Goal: Submit feedback/report problem: Submit feedback/report problem

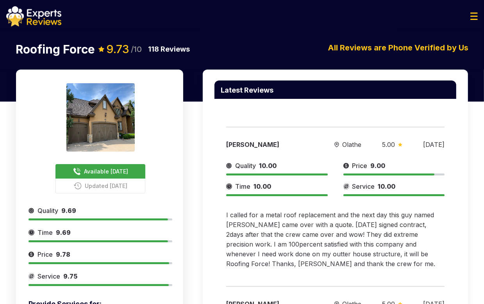
click at [424, 102] on div "Latest Reviews" at bounding box center [335, 94] width 242 height 29
click at [239, 188] on span "Time" at bounding box center [242, 186] width 15 height 9
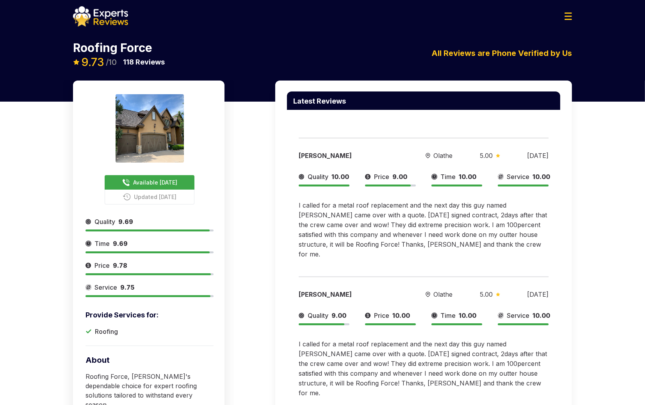
click at [497, 248] on div "Latest Reviews Phillip Griffin Olathe 5.00 07/03/2025 Quality 10.00 Price 9.00 …" at bounding box center [424, 282] width 316 height 405
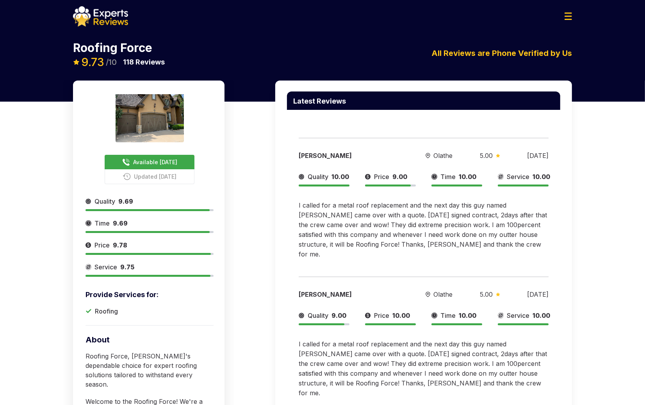
scroll to position [52, 0]
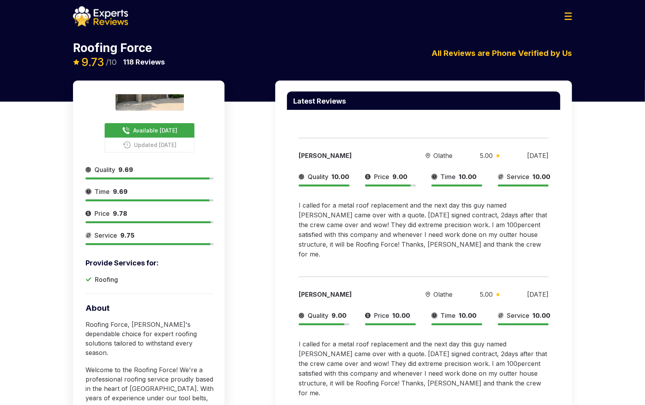
click at [497, 93] on div "Available Today Updated Yesterday Provide Services for: Roofing Quality 9.69 Ti…" at bounding box center [322, 287] width 645 height 414
click at [109, 19] on img at bounding box center [100, 16] width 55 height 20
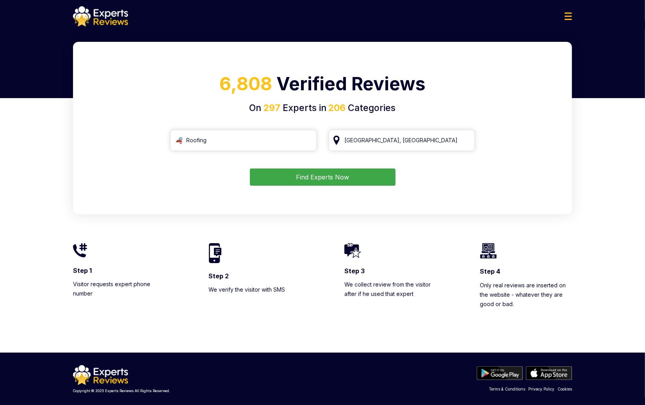
click at [497, 19] on img at bounding box center [568, 15] width 7 height 7
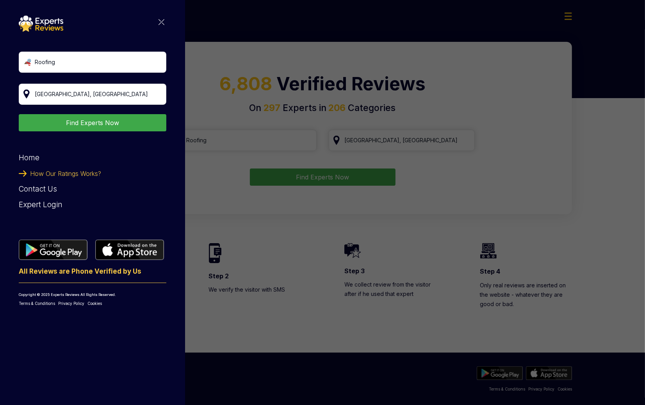
click at [165, 25] on div "Roofing Find Experts Now Home How Our Ratings Works? Contact Us Expert Login Al…" at bounding box center [93, 161] width 148 height 291
click at [163, 23] on img at bounding box center [162, 22] width 6 height 6
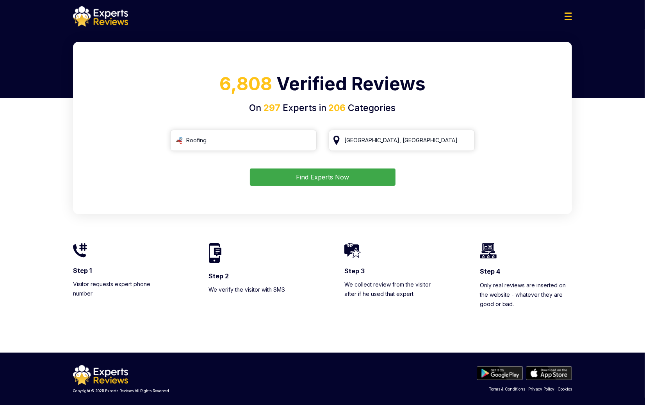
click at [497, 175] on div "6,808 Verified Reviews On 297 Experts in 206 Categories Roofing Houston, TX Fin…" at bounding box center [322, 197] width 645 height 310
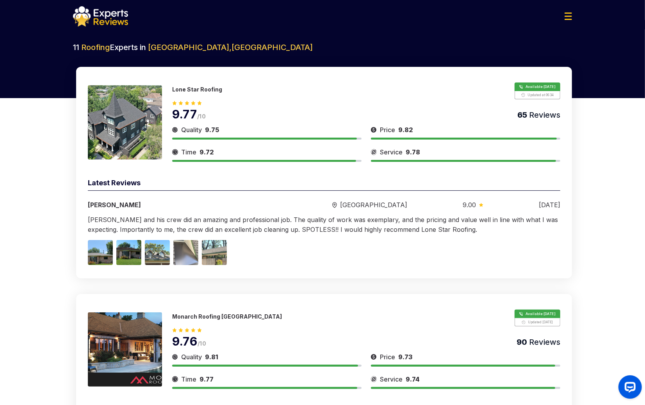
click at [214, 116] on div "9.77 /10 65 Reviews" at bounding box center [366, 110] width 388 height 22
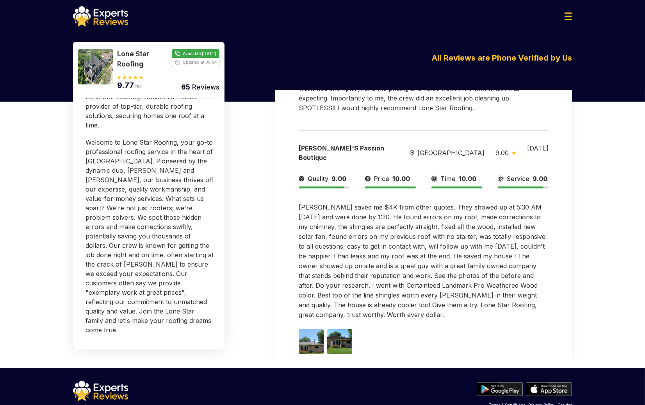
scroll to position [153, 0]
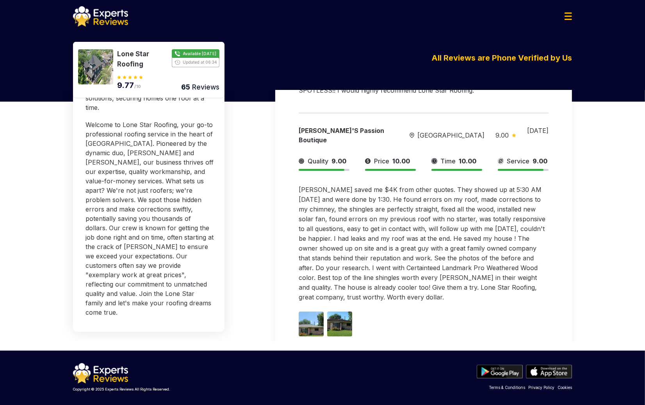
click at [600, 193] on div "Available [DATE] Updated at 06:34 Provide Services for: Roofing Quality 9.75 Ti…" at bounding box center [322, 143] width 645 height 414
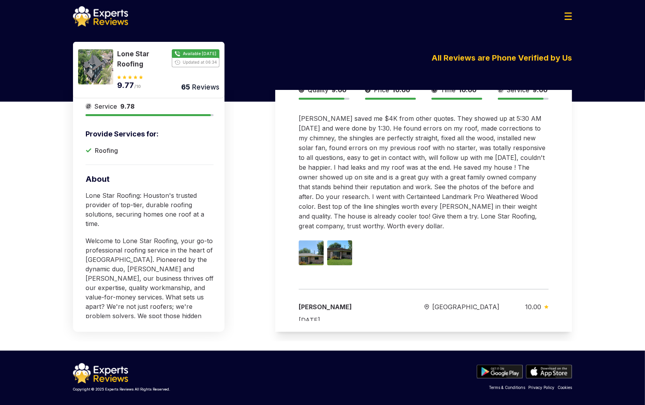
scroll to position [144, 0]
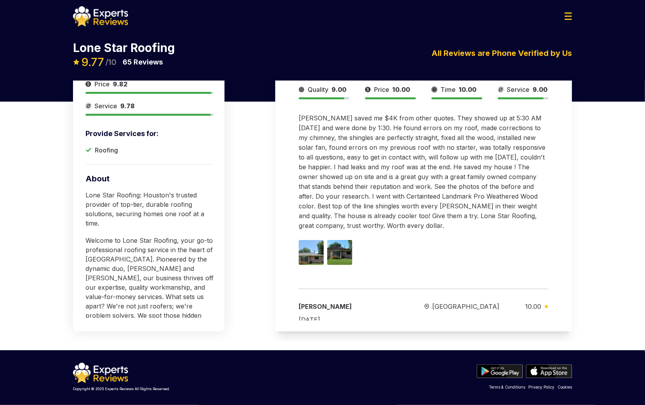
click at [581, 228] on div "Latest Reviews [PERSON_NAME][GEOGRAPHIC_DATA] 9.00 [DATE] Quality 9.00 Price 10…" at bounding box center [424, 138] width 316 height 405
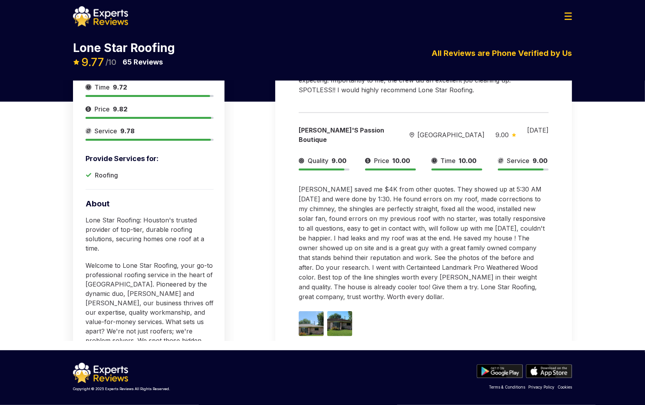
scroll to position [0, 0]
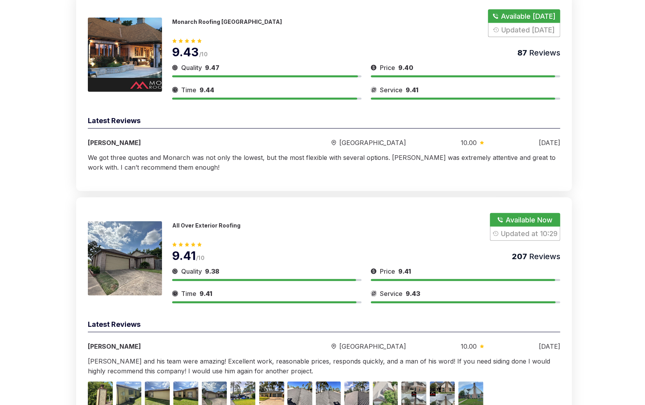
scroll to position [415, 0]
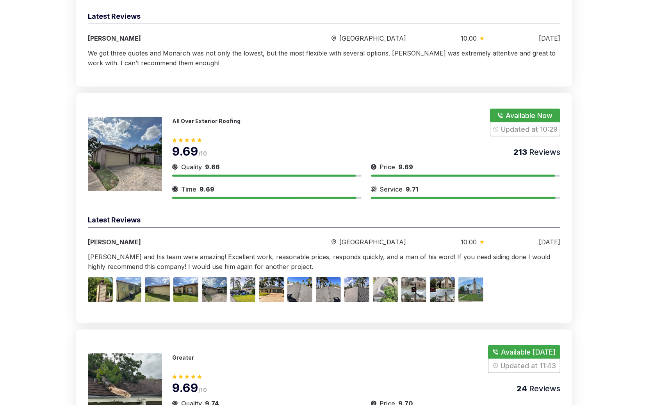
click at [204, 162] on div "Quality 9.66" at bounding box center [196, 166] width 48 height 9
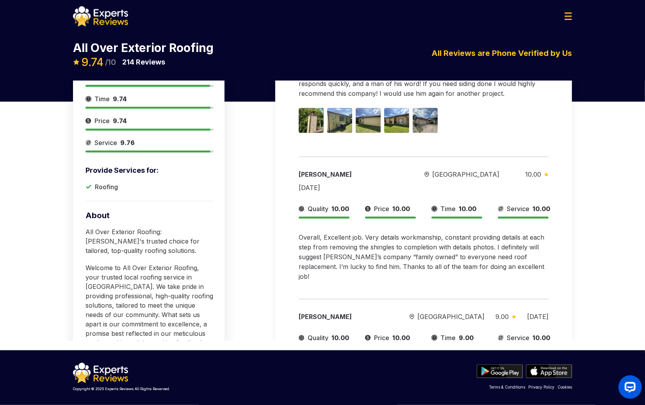
scroll to position [40, 0]
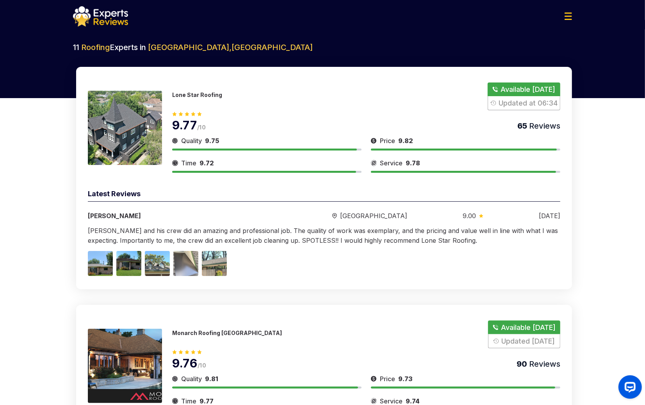
click at [182, 332] on p "Monarch Roofing Houston" at bounding box center [227, 332] width 110 height 7
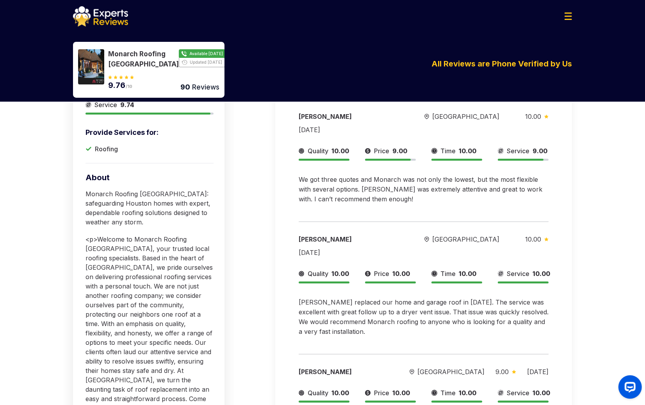
scroll to position [61, 0]
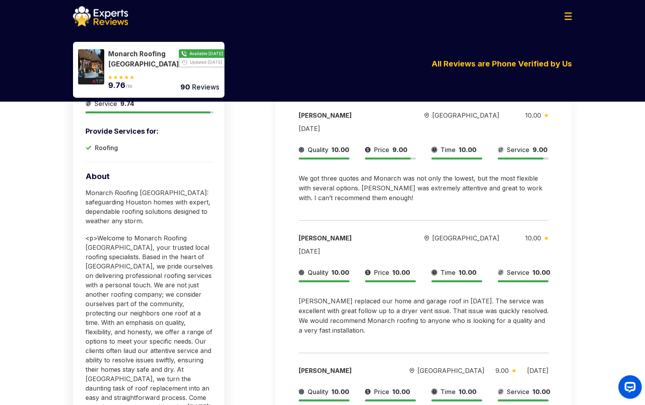
click at [598, 192] on div "Available Today Updated Yesterday Provide Services for: Roofing Quality 9.81 Ti…" at bounding box center [322, 247] width 645 height 414
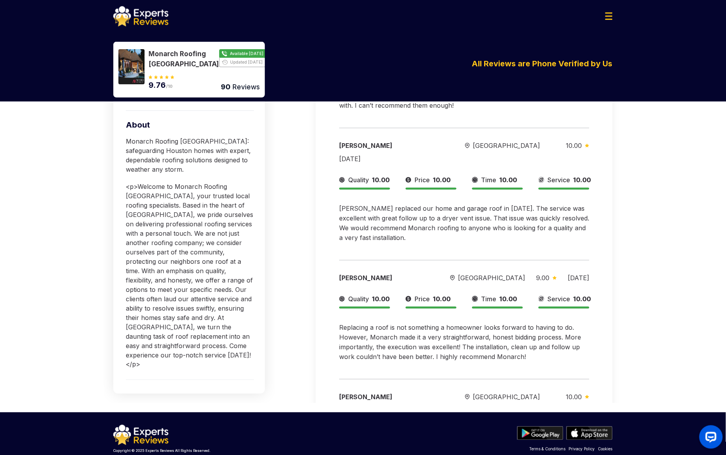
scroll to position [65, 0]
click at [645, 174] on div "Available Today Updated Yesterday Provide Services for: Roofing Quality 9.81 Ti…" at bounding box center [363, 180] width 726 height 465
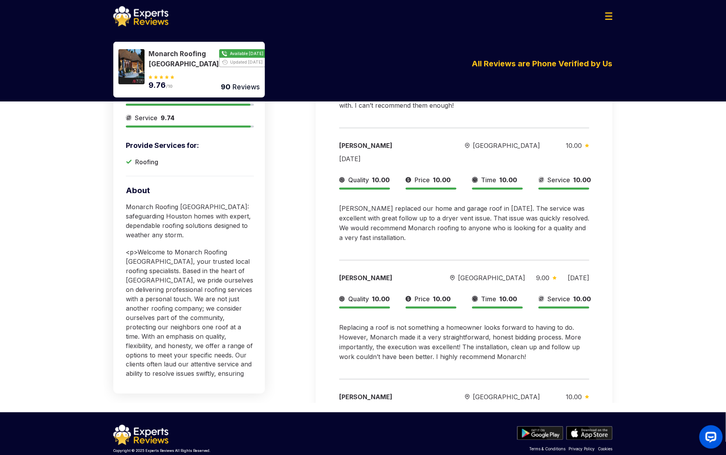
scroll to position [144, 0]
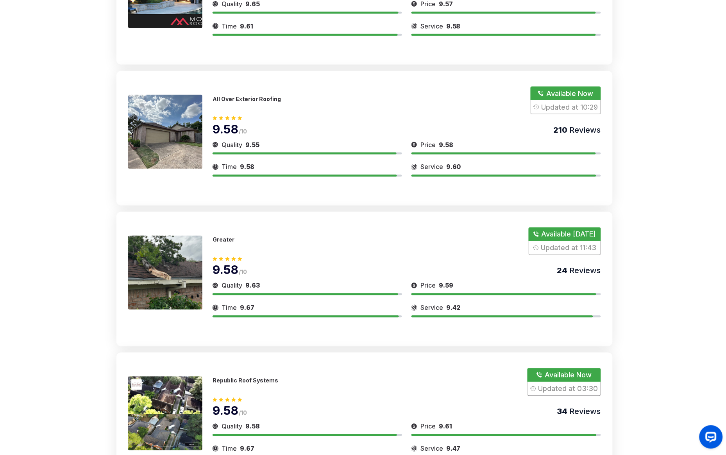
scroll to position [293, 0]
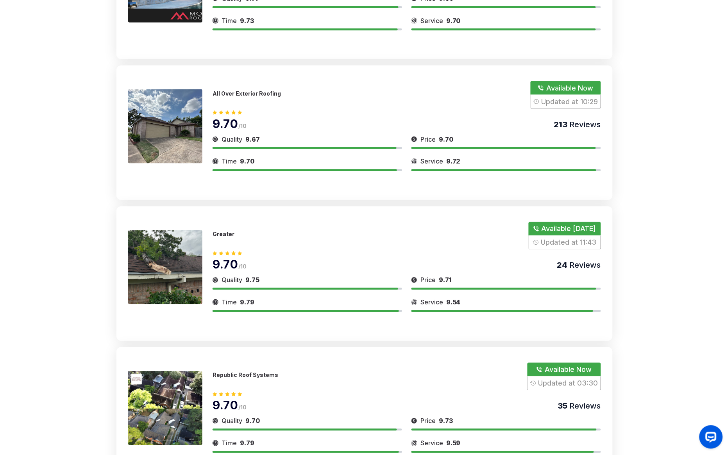
click at [264, 282] on div "Quality 9.75" at bounding box center [306, 280] width 189 height 9
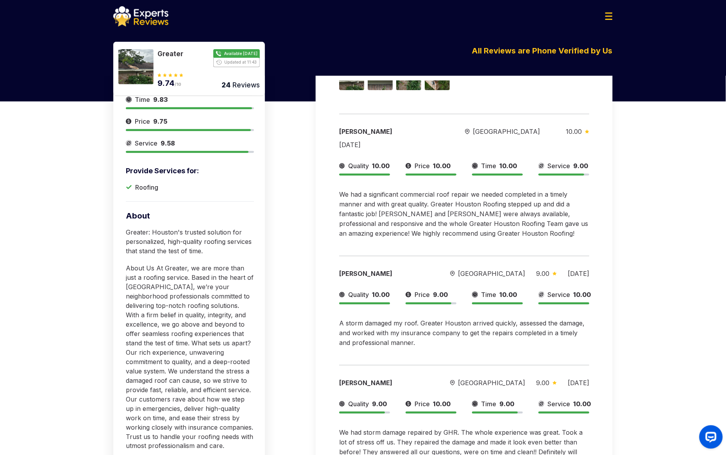
scroll to position [139, 0]
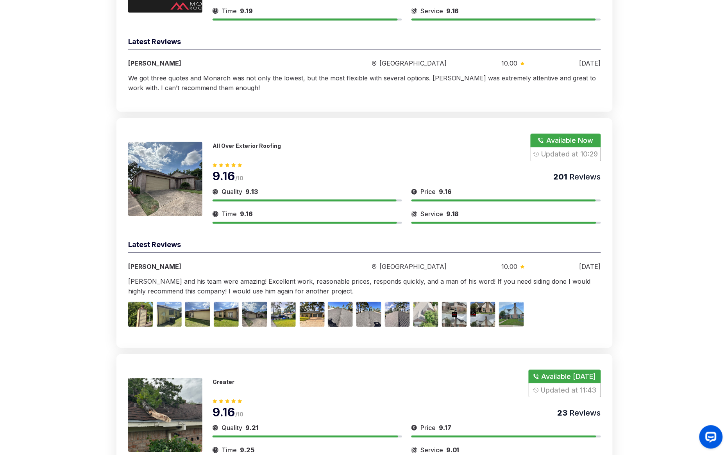
scroll to position [410, 0]
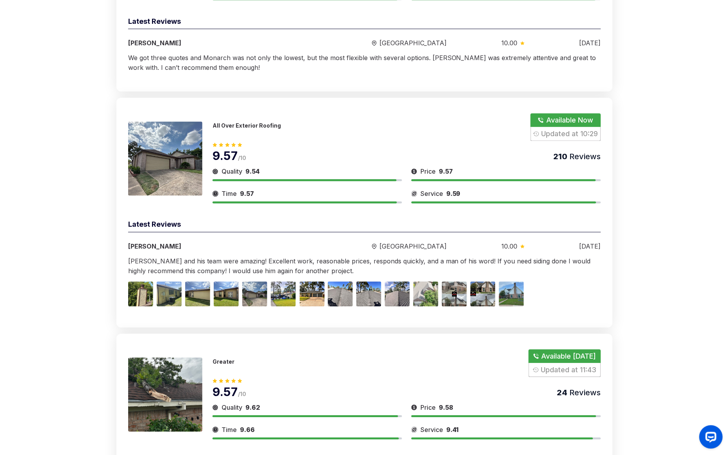
click at [185, 397] on img at bounding box center [165, 395] width 74 height 74
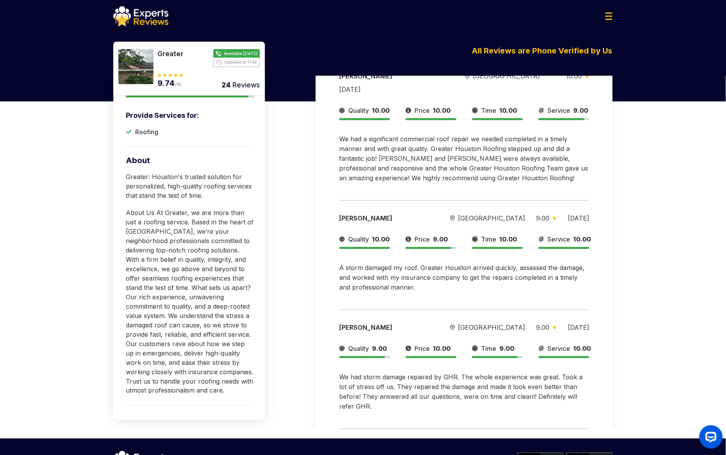
scroll to position [139, 0]
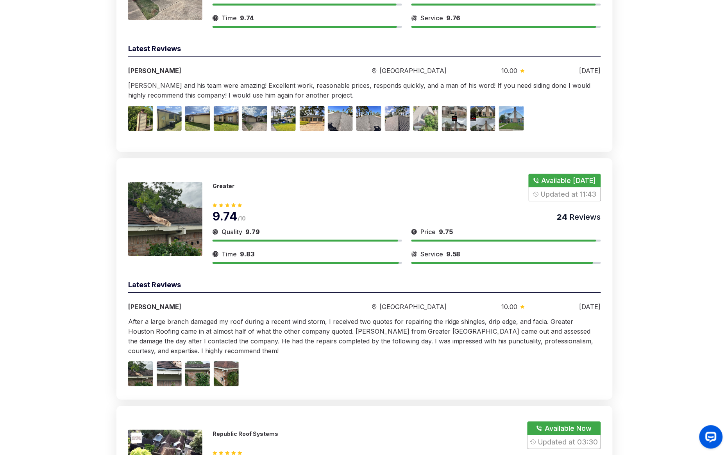
scroll to position [703, 0]
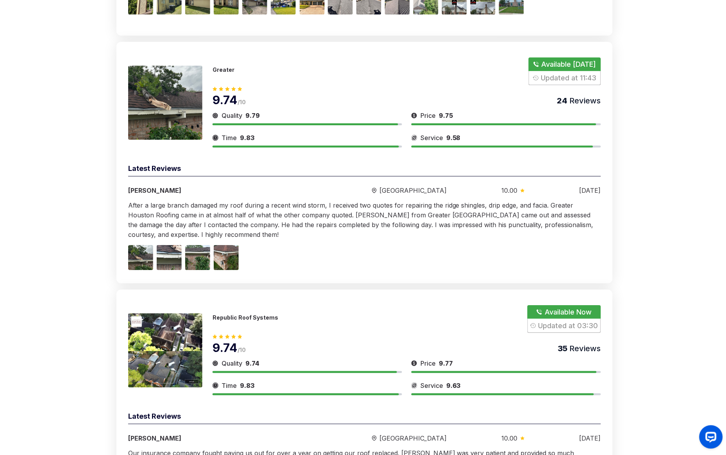
click at [251, 333] on div "Republic Roof Systems Available Now Updated at 03:30" at bounding box center [406, 319] width 388 height 28
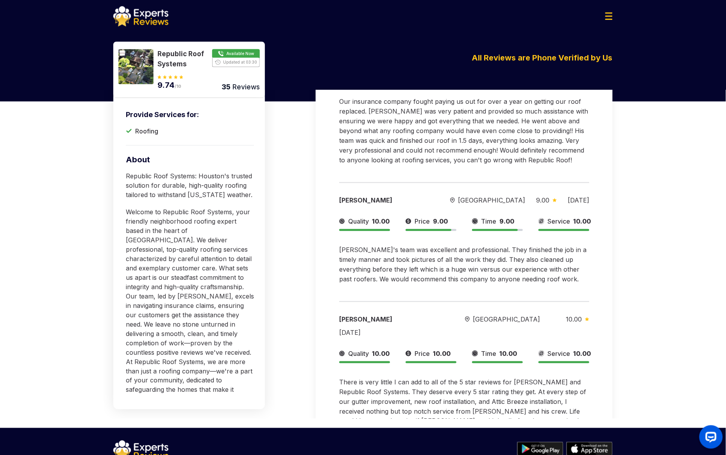
scroll to position [117, 0]
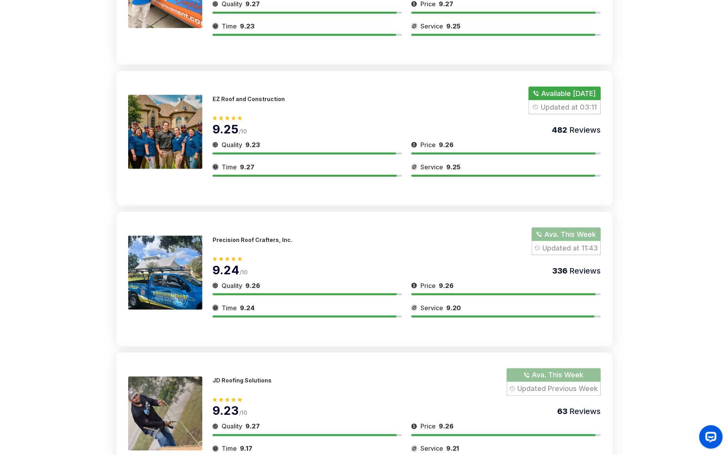
scroll to position [996, 0]
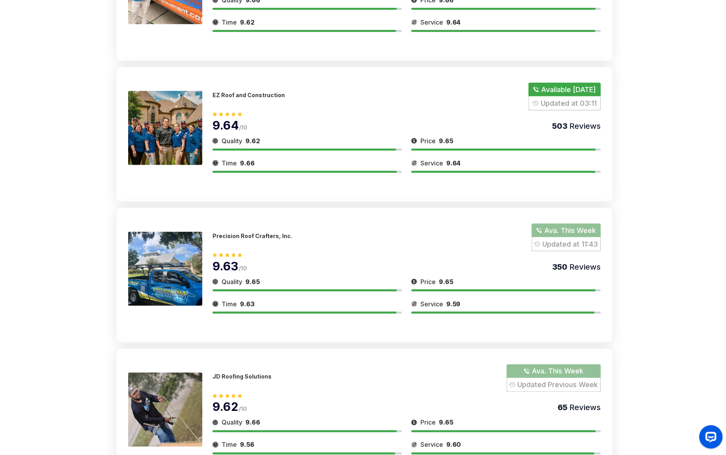
click at [280, 389] on div "JD Roofing Solutions Ava. This Week Updated Previous Week" at bounding box center [406, 379] width 388 height 28
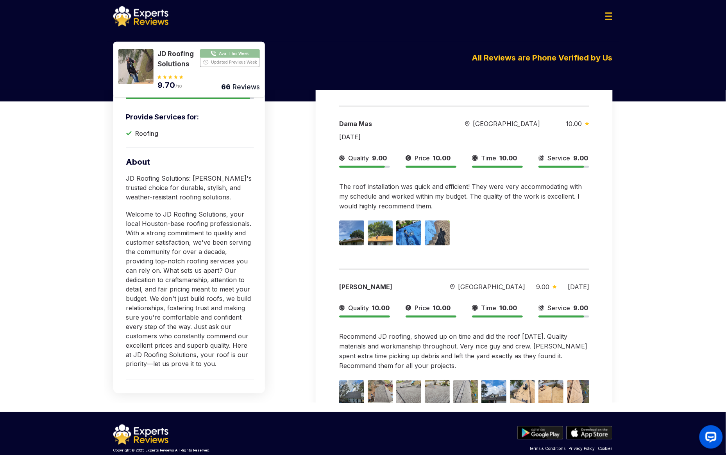
scroll to position [153, 0]
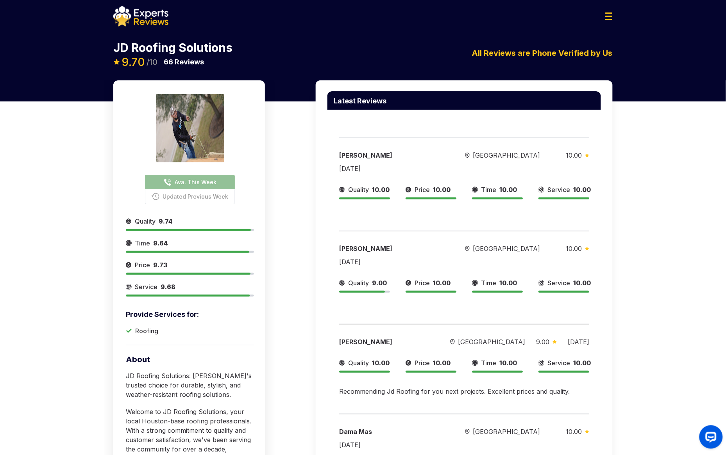
click at [147, 51] on p "JD Roofing Solutions" at bounding box center [172, 48] width 119 height 12
click at [146, 45] on p "JD Roofing Solutions" at bounding box center [172, 48] width 119 height 12
click at [507, 54] on p "All Reviews are Phone Verified by Us" at bounding box center [542, 53] width 141 height 12
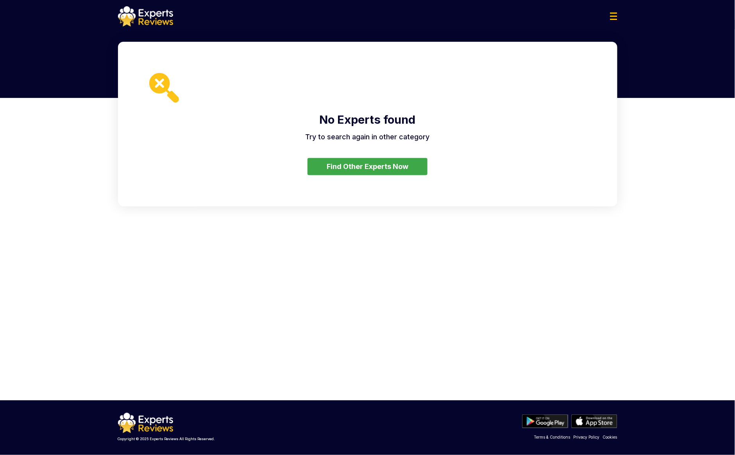
click at [371, 170] on button "Find Other Experts Now" at bounding box center [367, 166] width 120 height 17
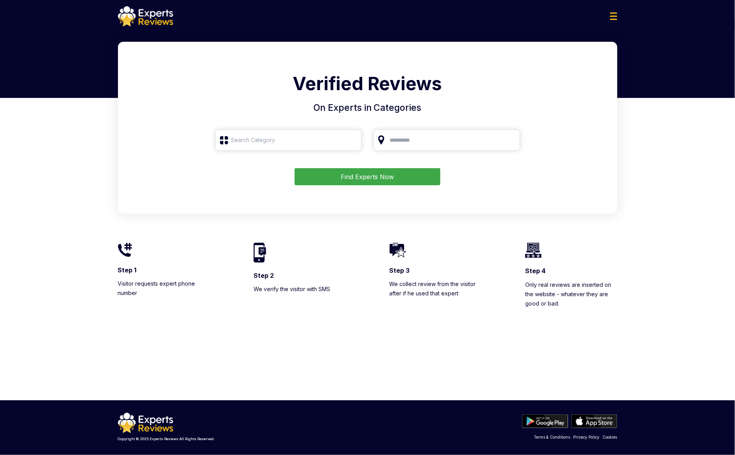
type input "Roofing"
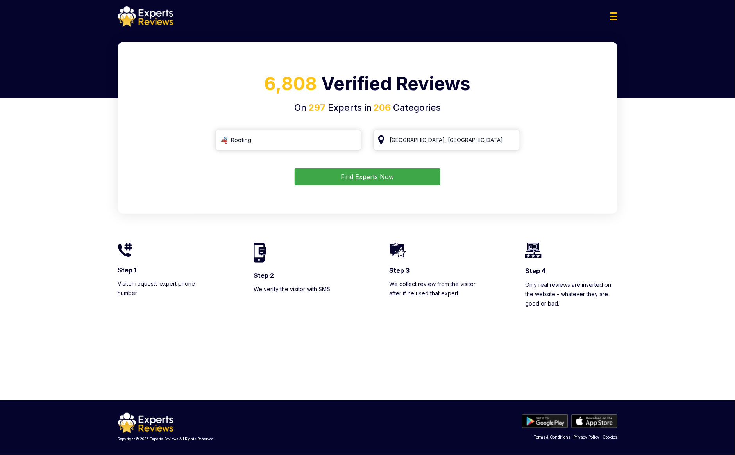
click at [370, 182] on button "Find Experts Now" at bounding box center [367, 176] width 146 height 17
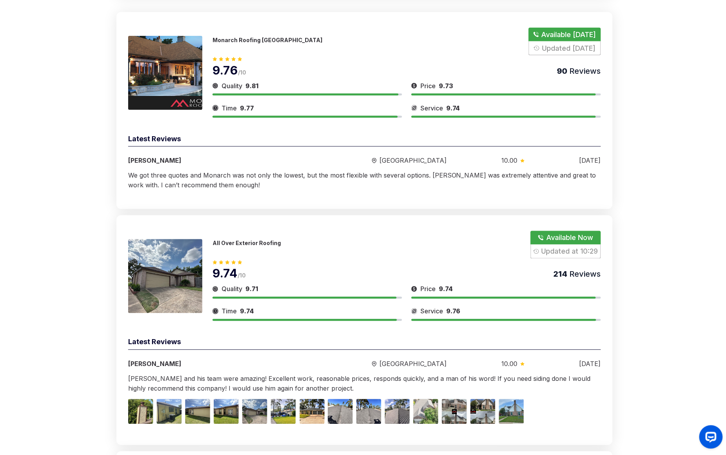
click at [269, 296] on div "Quality 9.71" at bounding box center [306, 292] width 189 height 14
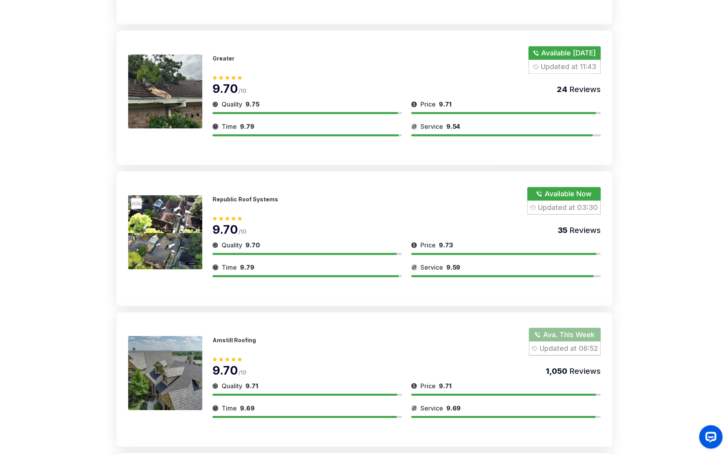
click at [266, 363] on div "9.70 /10 1,050 Reviews" at bounding box center [406, 367] width 388 height 22
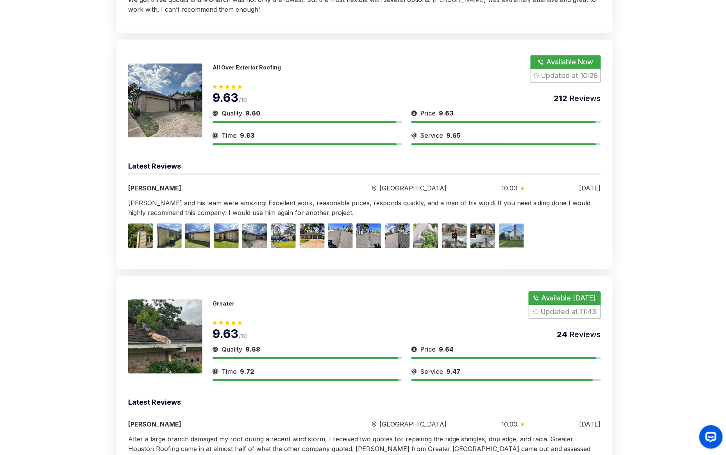
click at [271, 357] on div at bounding box center [305, 358] width 186 height 2
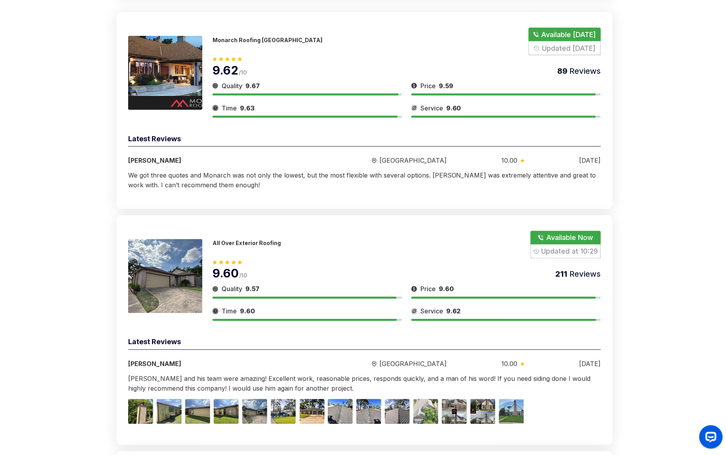
click at [248, 302] on div "Quality 9.57 Price 9.60 Time 9.60 Service 9.62" at bounding box center [406, 303] width 388 height 37
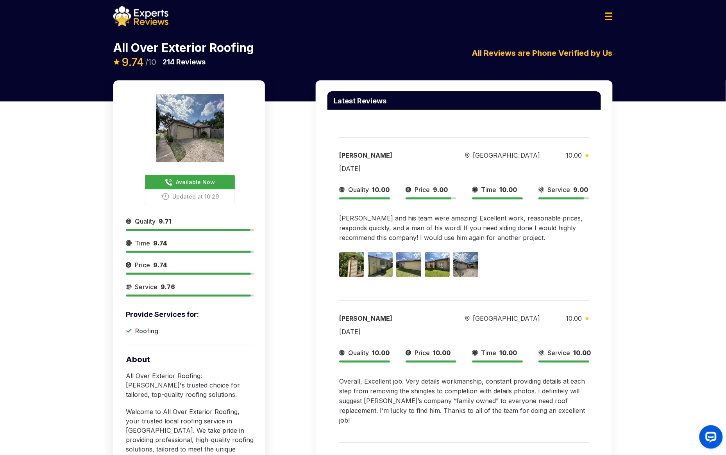
click at [645, 203] on div "Available Now Updated at 10:29 Provide Services for: Roofing Quality 9.71 Time …" at bounding box center [363, 312] width 726 height 465
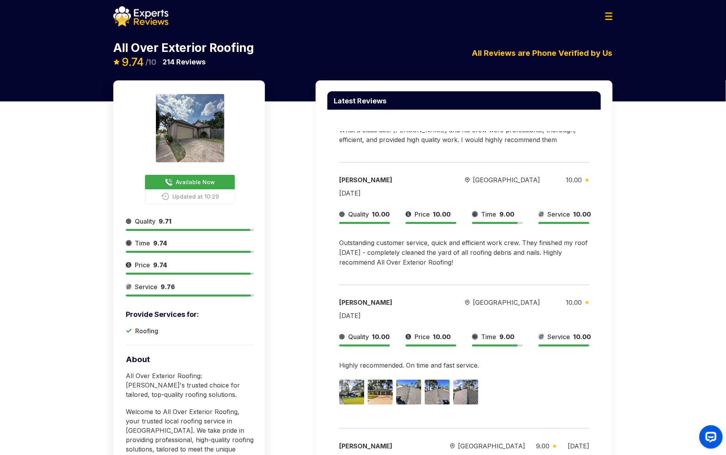
scroll to position [410, 0]
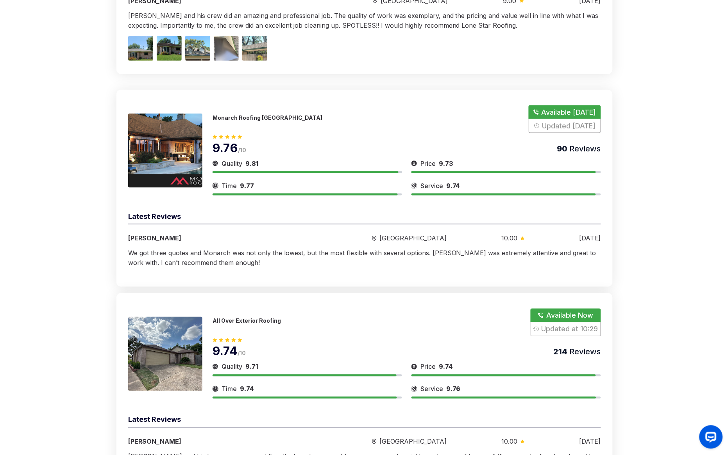
scroll to position [234, 0]
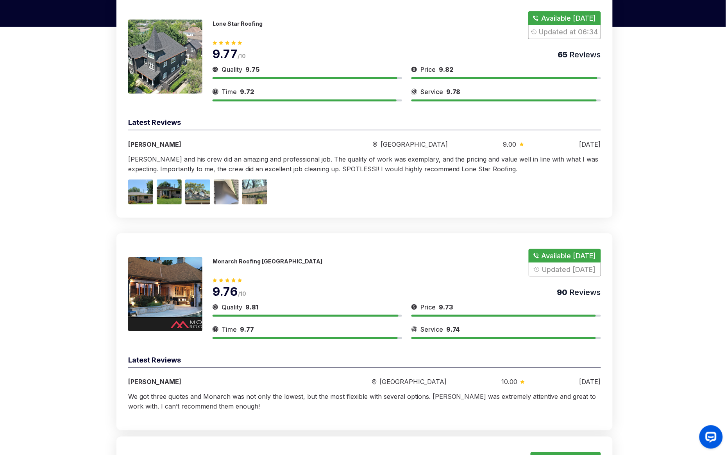
scroll to position [0, 0]
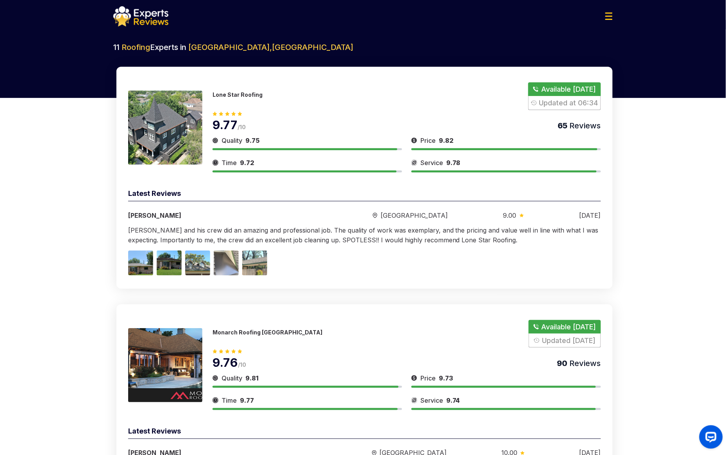
click at [153, 23] on img at bounding box center [140, 16] width 55 height 20
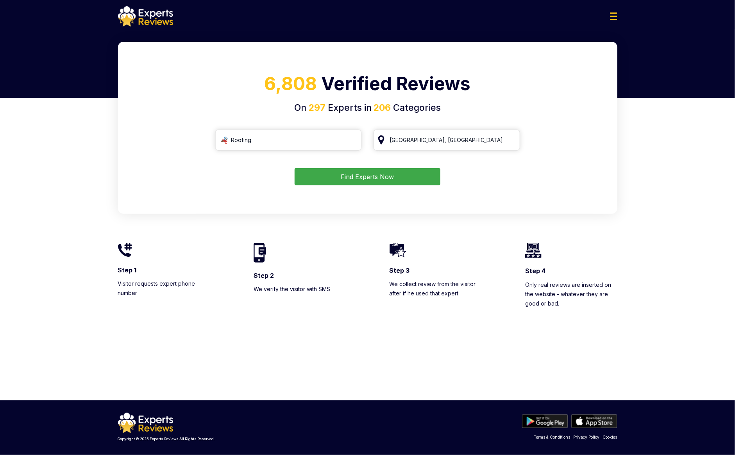
click at [356, 179] on button "Find Experts Now" at bounding box center [367, 176] width 146 height 17
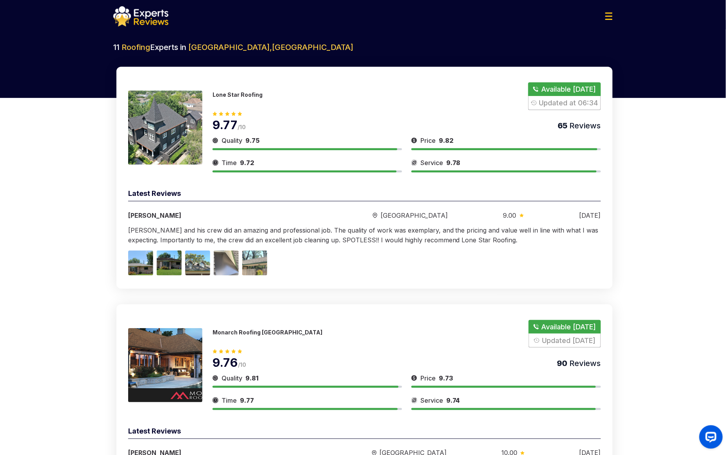
click at [556, 103] on button "Show Number" at bounding box center [564, 96] width 73 height 28
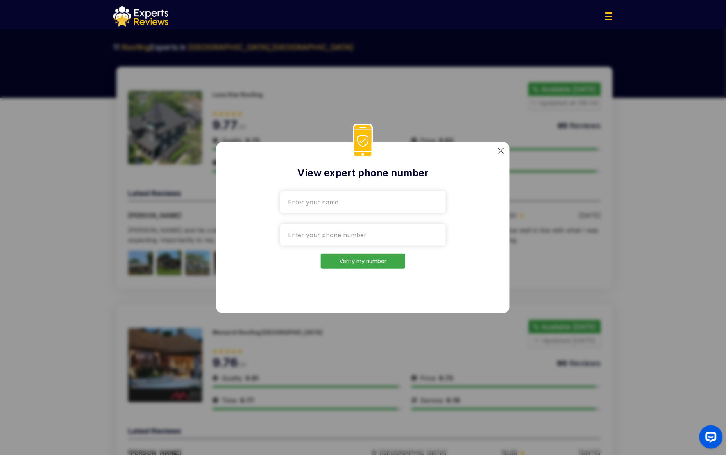
click at [496, 151] on div "View expert phone number Verify my number" at bounding box center [362, 228] width 293 height 171
click at [498, 151] on img at bounding box center [501, 151] width 6 height 6
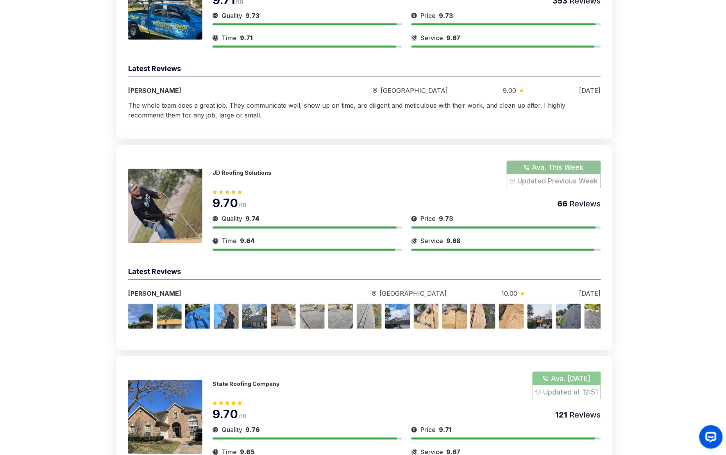
scroll to position [2034, 0]
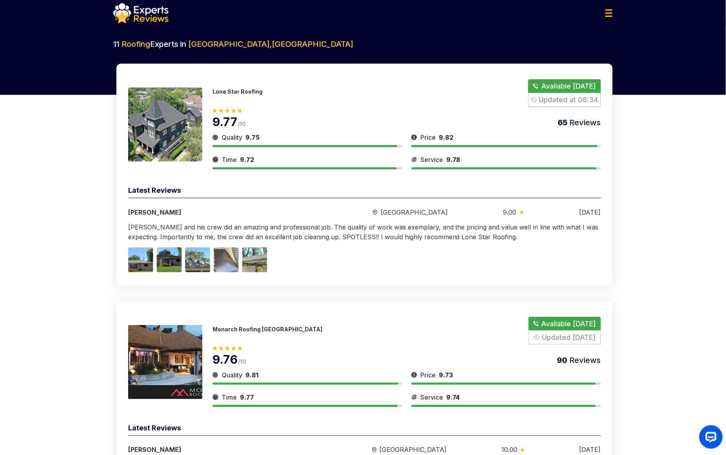
scroll to position [0, 0]
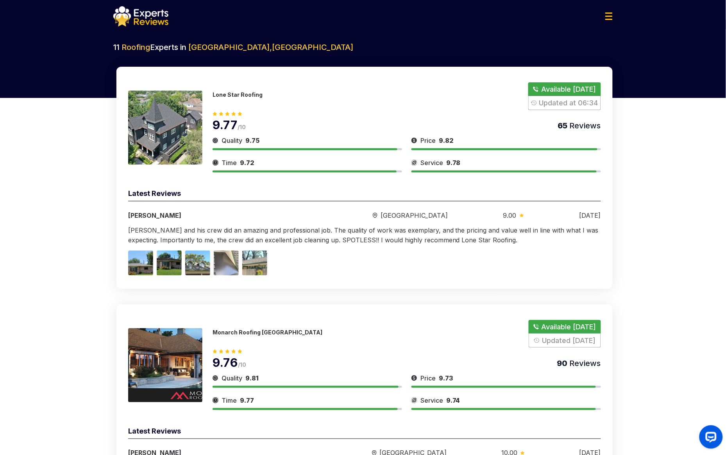
click at [147, 21] on img at bounding box center [140, 16] width 55 height 20
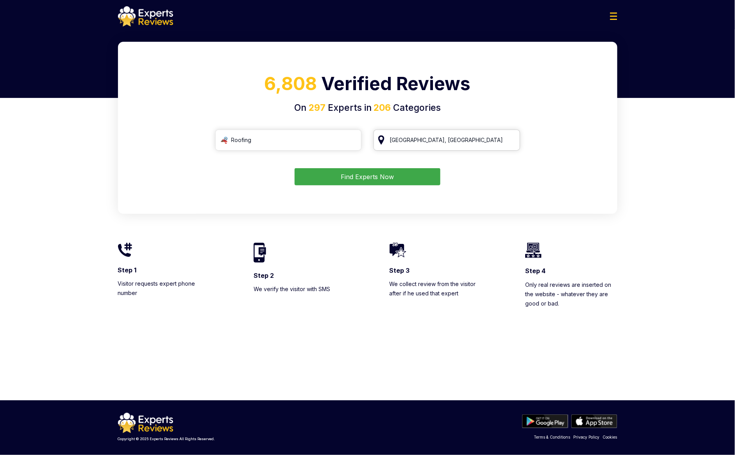
click at [427, 139] on input "Houston, TX" at bounding box center [446, 140] width 146 height 21
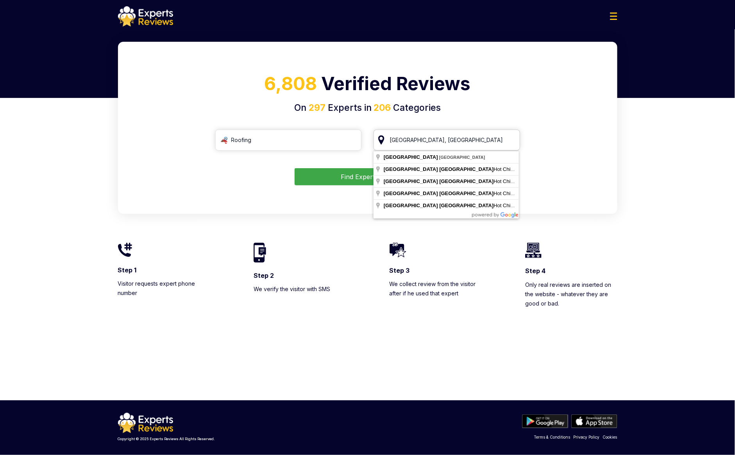
click at [509, 139] on input "Houston, TX" at bounding box center [446, 140] width 146 height 21
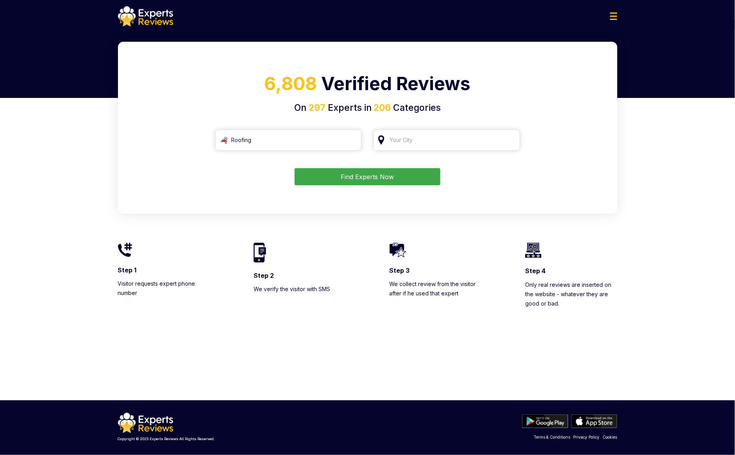
drag, startPoint x: 439, startPoint y: 160, endPoint x: 436, endPoint y: 154, distance: 5.9
click at [438, 158] on form "Roofing Find Experts Now" at bounding box center [367, 158] width 480 height 56
click at [433, 146] on input "search" at bounding box center [446, 140] width 146 height 21
click at [432, 143] on input "search" at bounding box center [446, 140] width 146 height 21
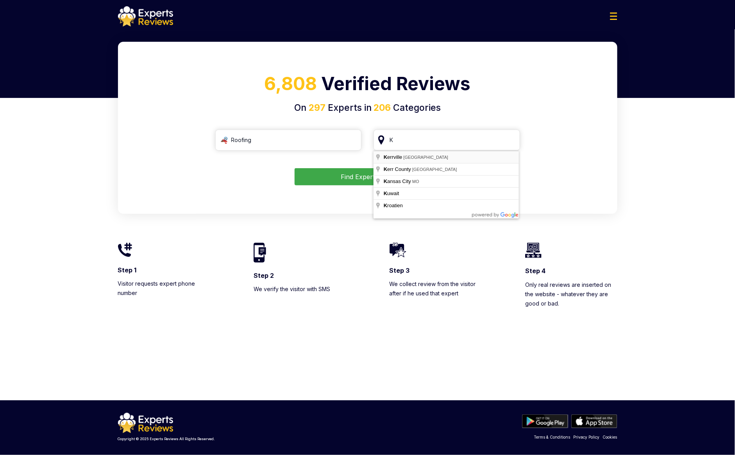
type input "Kerrville, TX"
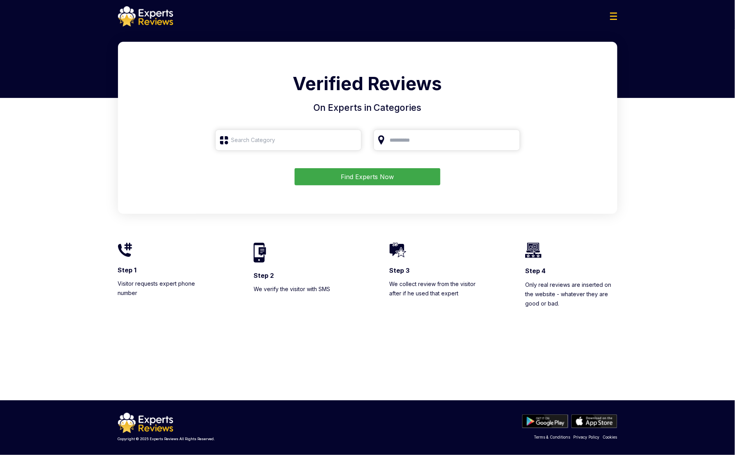
type input "Roofing"
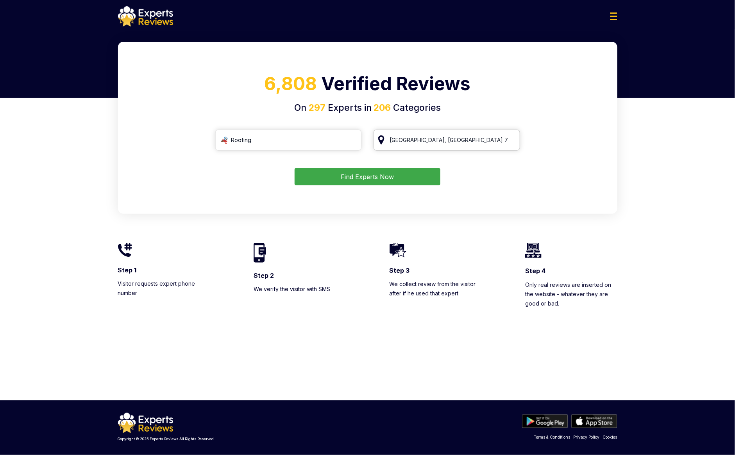
click at [460, 146] on input "Kerrville, TX 78028" at bounding box center [446, 140] width 146 height 21
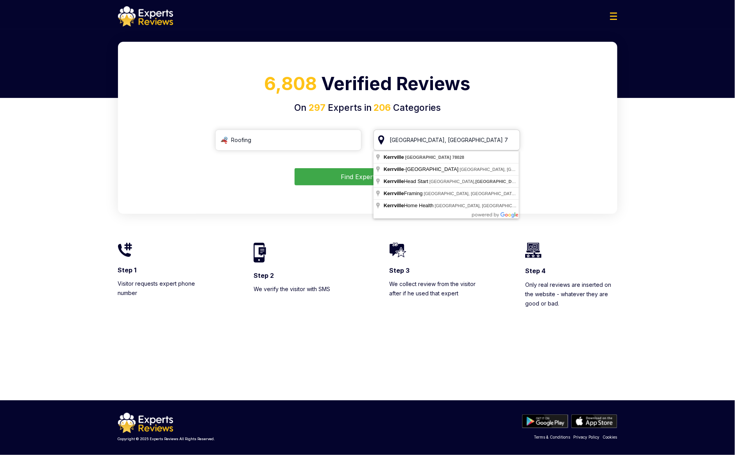
click at [460, 146] on input "Kerrville, TX 78028" at bounding box center [446, 140] width 146 height 21
click at [506, 141] on input "Kerrville, TX 78028" at bounding box center [446, 140] width 146 height 21
click at [508, 141] on input "Kerrville, TX 78028" at bounding box center [446, 140] width 146 height 21
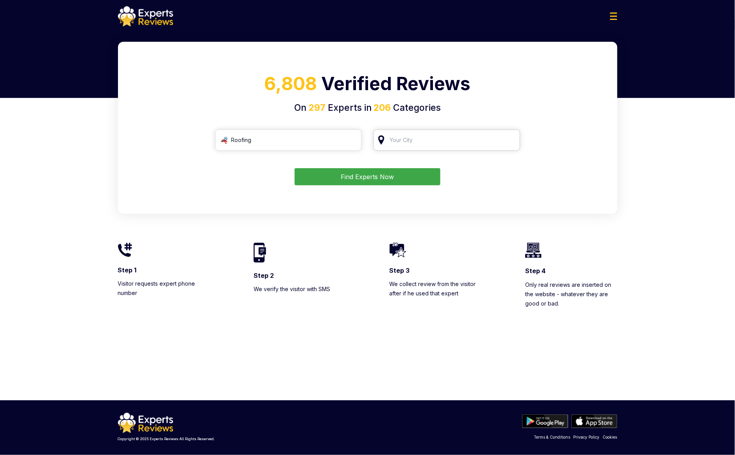
click at [482, 141] on input "search" at bounding box center [446, 140] width 146 height 21
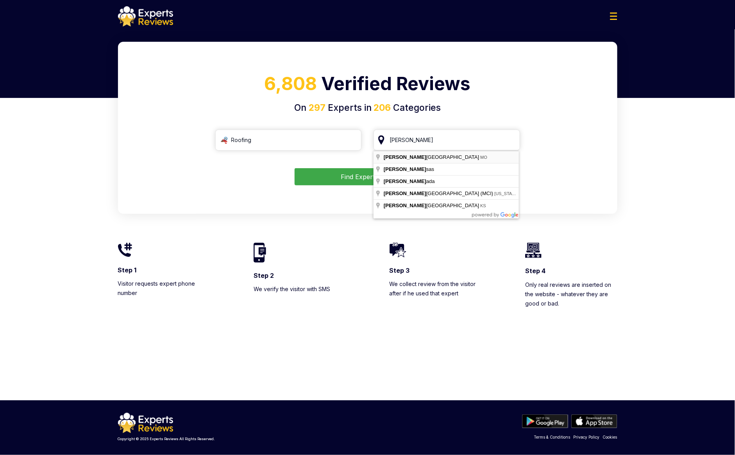
type input "[US_STATE][GEOGRAPHIC_DATA], [GEOGRAPHIC_DATA]"
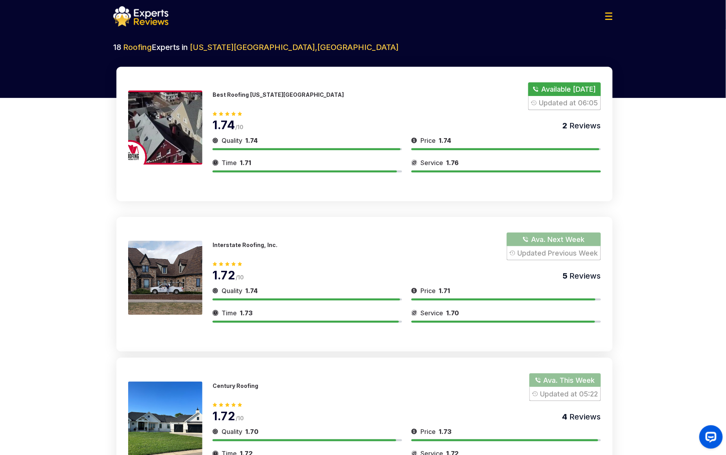
click at [391, 177] on div "Best Roofing Kansas City Available Today Updated at 06:05 1.74 /10 2 Reviews Qu…" at bounding box center [364, 134] width 496 height 135
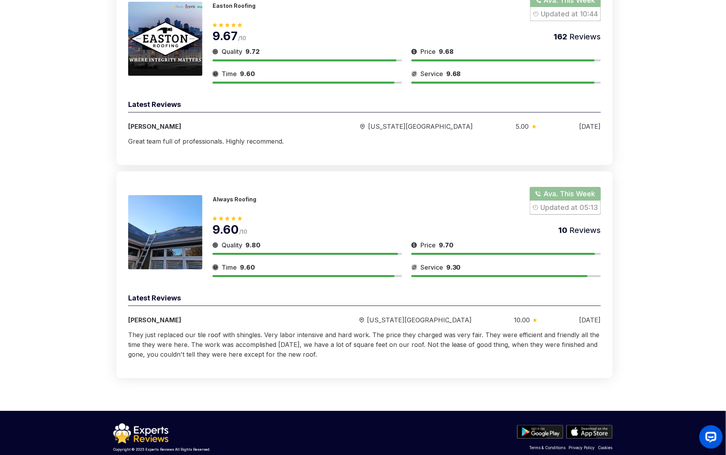
scroll to position [3393, 0]
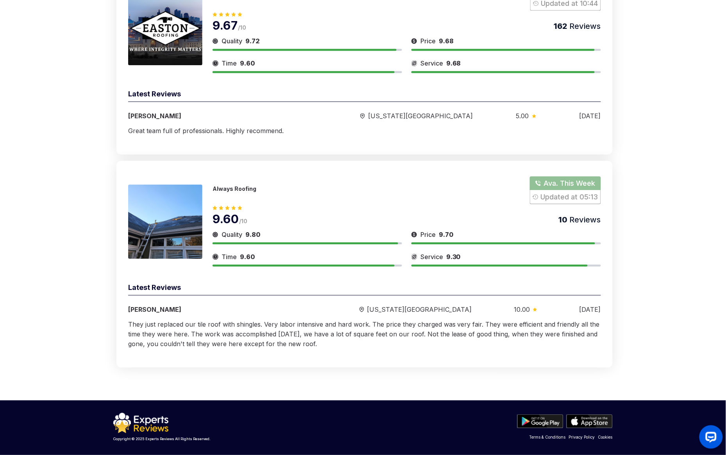
drag, startPoint x: 368, startPoint y: 237, endPoint x: 400, endPoint y: 231, distance: 32.6
click at [400, 231] on div "Quality 9.80" at bounding box center [306, 234] width 189 height 9
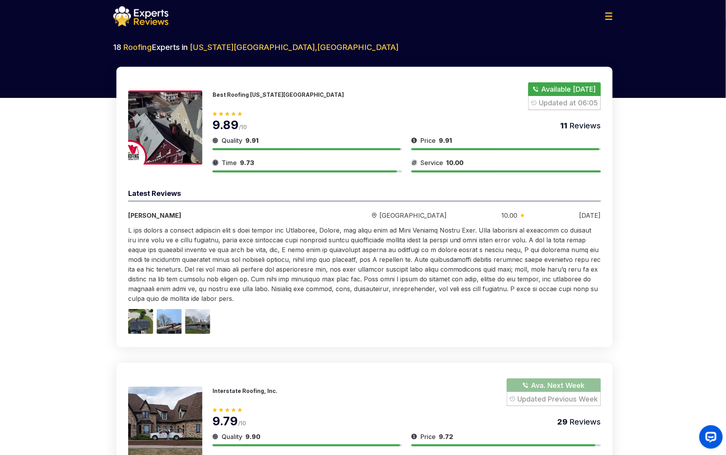
click at [250, 97] on p "Best Roofing Kansas City" at bounding box center [277, 94] width 131 height 7
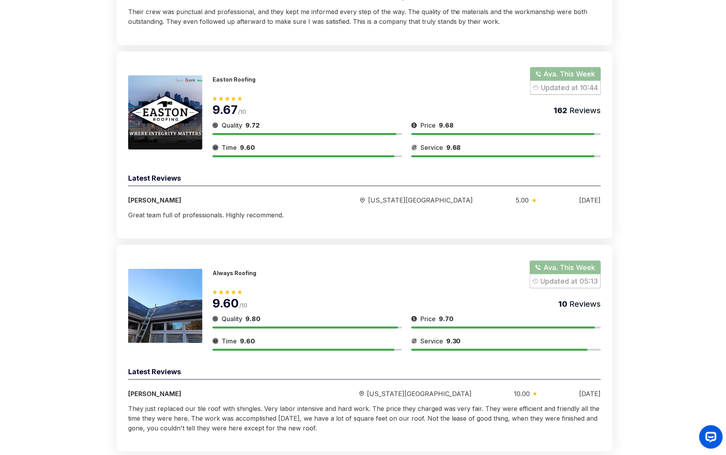
scroll to position [3516, 0]
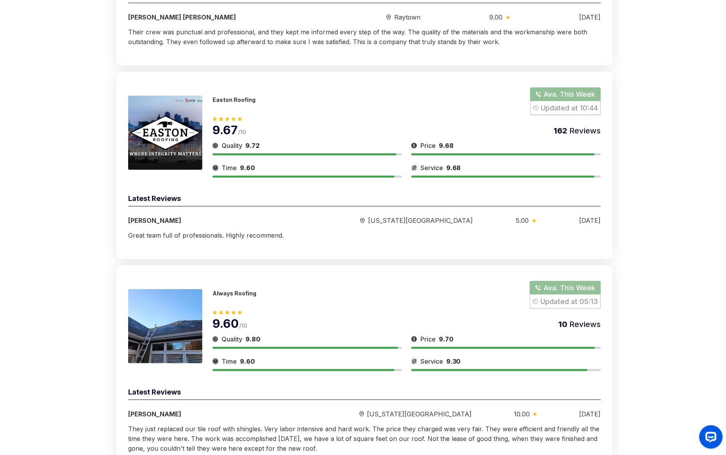
click at [341, 95] on div "Easton Roofing Ava. This Week Updated at 10:44" at bounding box center [406, 101] width 388 height 28
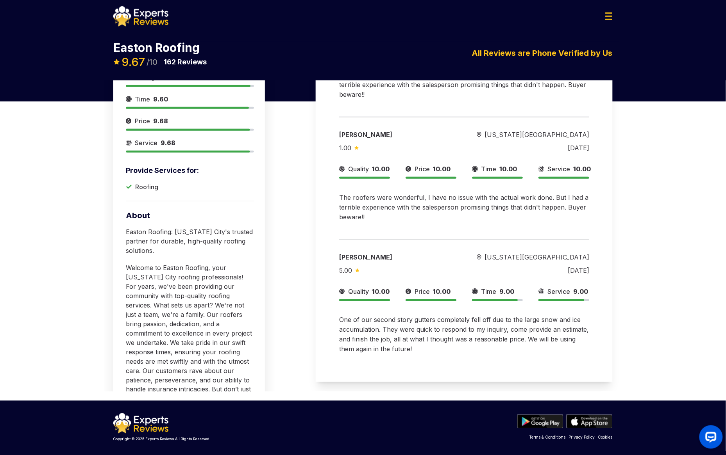
scroll to position [19468, 0]
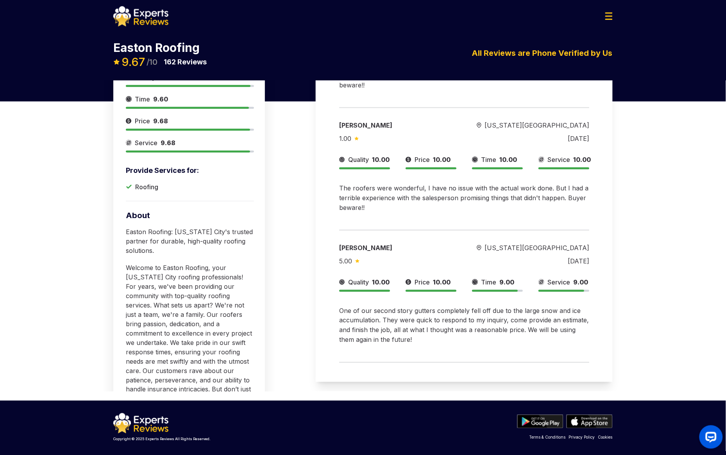
drag, startPoint x: 485, startPoint y: 353, endPoint x: 337, endPoint y: 353, distance: 147.6
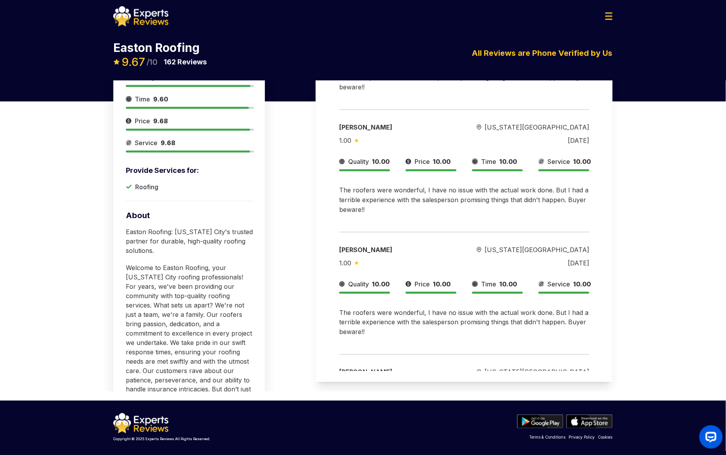
scroll to position [18648, 0]
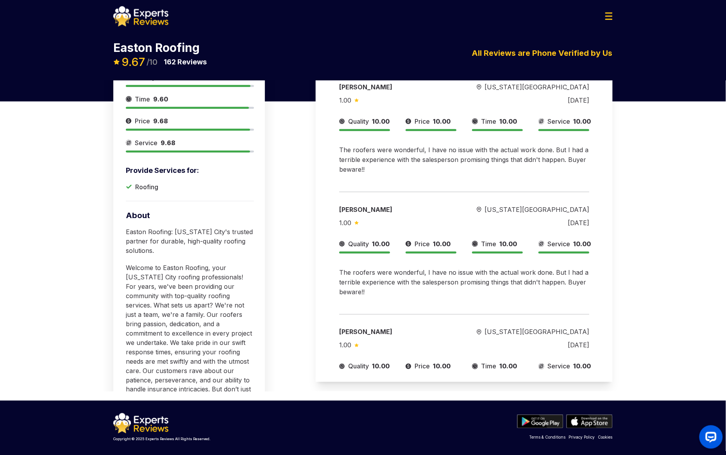
click at [676, 106] on div "Ava. This Week Updated at 10:44 Provide Services for: Roofing Quality 9.72 Time…" at bounding box center [363, 168] width 726 height 465
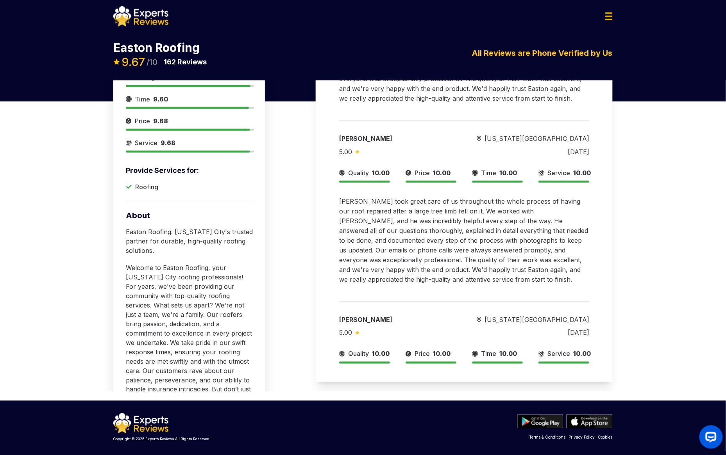
scroll to position [16129, 0]
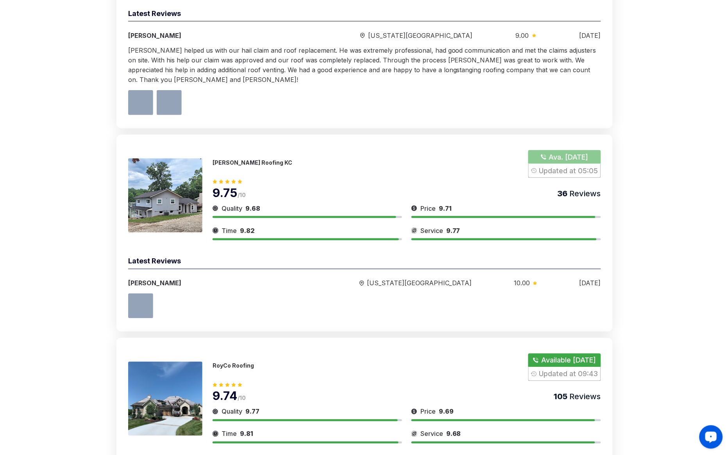
scroll to position [1714, 0]
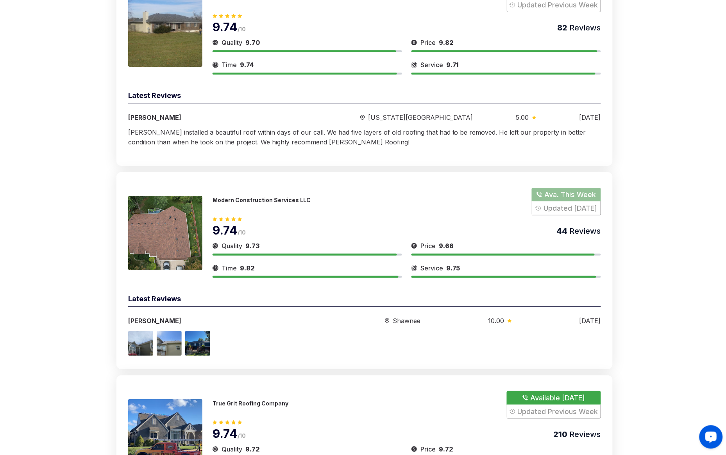
drag, startPoint x: 657, startPoint y: 136, endPoint x: 630, endPoint y: 151, distance: 31.6
click at [657, 136] on div "18 Roofing Experts in Kansas City , United States 735 Verified Reviews Best Roo…" at bounding box center [363, 318] width 726 height 3980
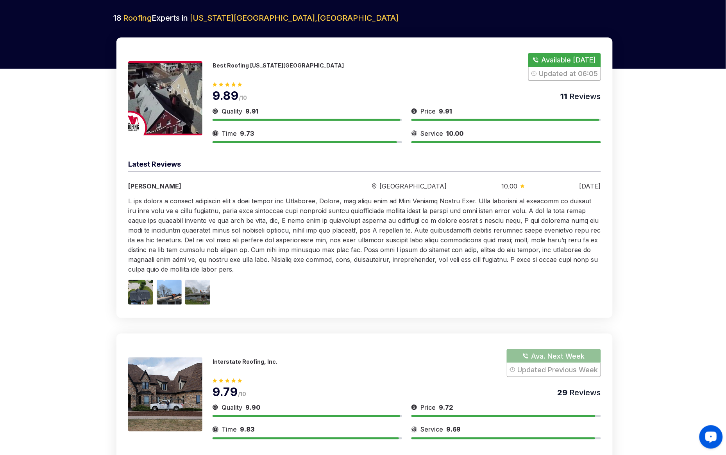
scroll to position [0, 0]
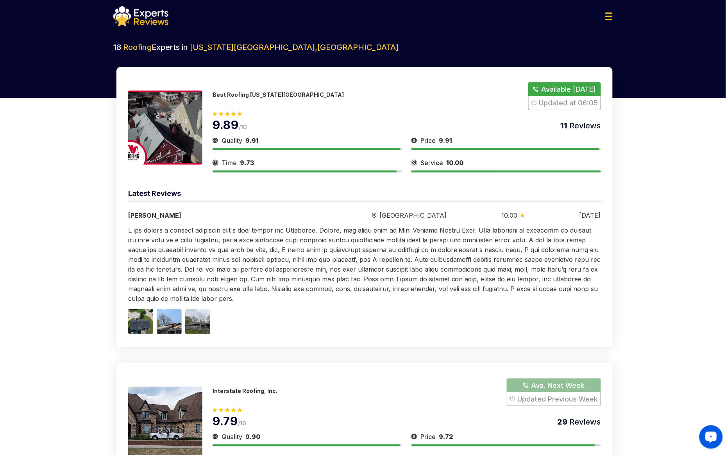
click at [609, 17] on img at bounding box center [608, 15] width 7 height 7
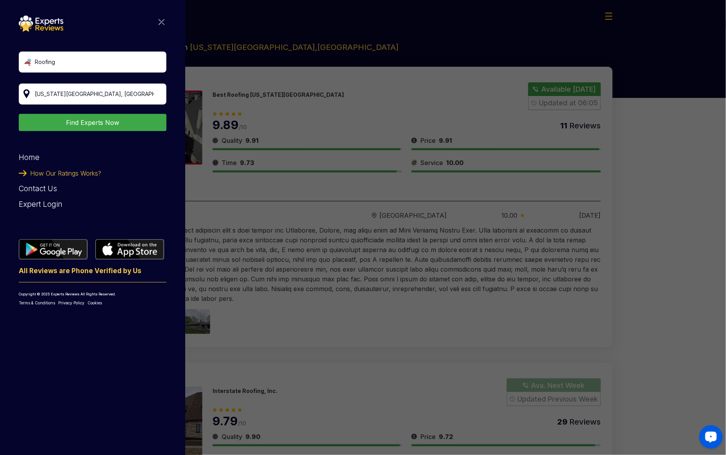
click at [34, 189] on link "Contact Us" at bounding box center [38, 188] width 38 height 9
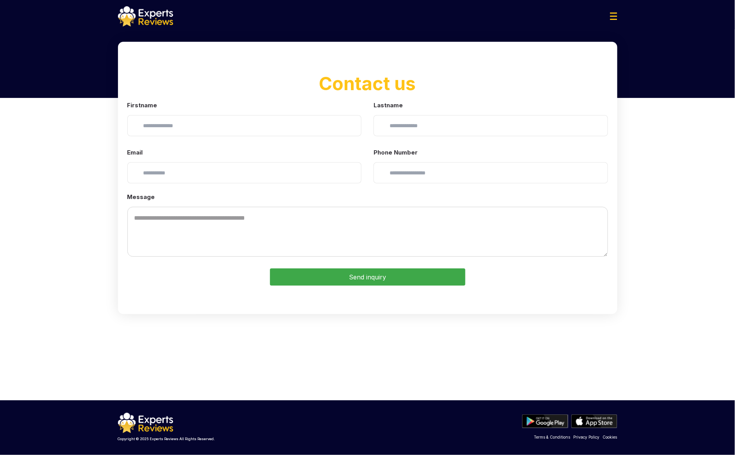
click at [177, 129] on input "text" at bounding box center [244, 125] width 234 height 21
type input "*********"
click at [418, 123] on input "text" at bounding box center [490, 125] width 234 height 21
type input "****"
click at [228, 178] on input "email" at bounding box center [244, 172] width 234 height 21
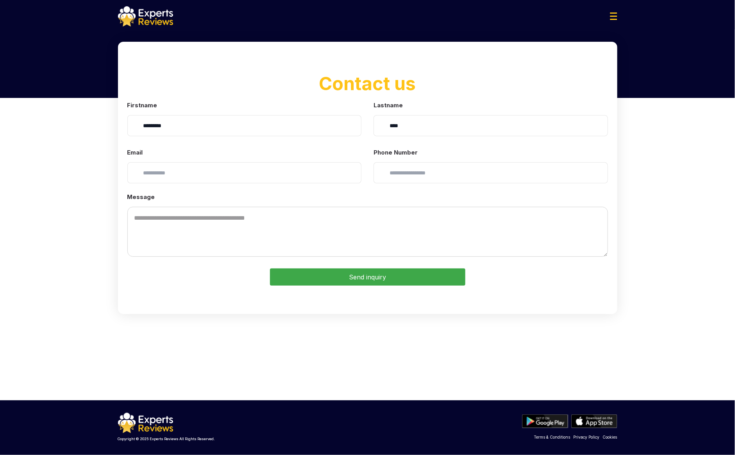
click at [189, 171] on input "email" at bounding box center [244, 172] width 234 height 21
paste input "**********"
type input "**********"
click at [458, 184] on form "**********" at bounding box center [367, 178] width 499 height 273
click at [458, 179] on input "tel" at bounding box center [490, 172] width 234 height 21
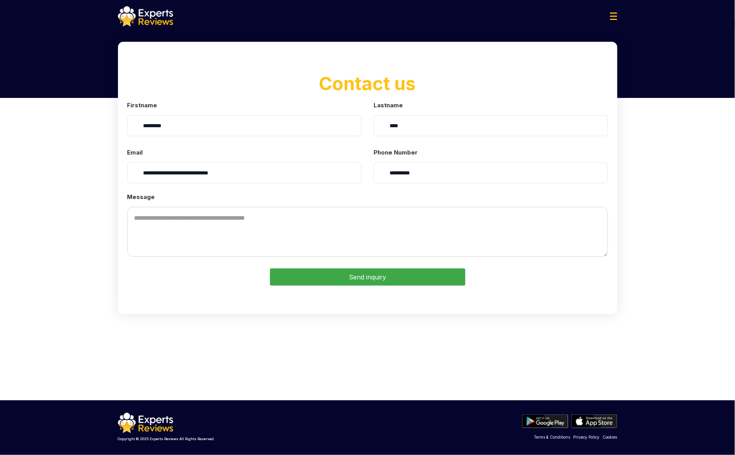
type input "**********"
click at [331, 230] on textarea "Message" at bounding box center [367, 232] width 480 height 50
type textarea "**********"
click at [337, 275] on button "Send inquiry" at bounding box center [367, 277] width 195 height 17
click at [674, 199] on div "**********" at bounding box center [367, 200] width 735 height 316
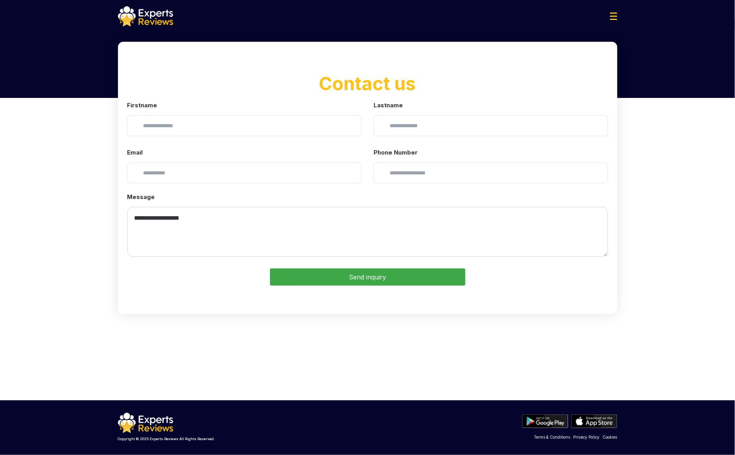
click at [228, 126] on input "text" at bounding box center [244, 125] width 234 height 21
drag, startPoint x: 181, startPoint y: 188, endPoint x: 182, endPoint y: 181, distance: 7.1
click at [181, 185] on form "**********" at bounding box center [367, 178] width 499 height 273
click at [182, 175] on input "email" at bounding box center [244, 172] width 234 height 21
paste input "**********"
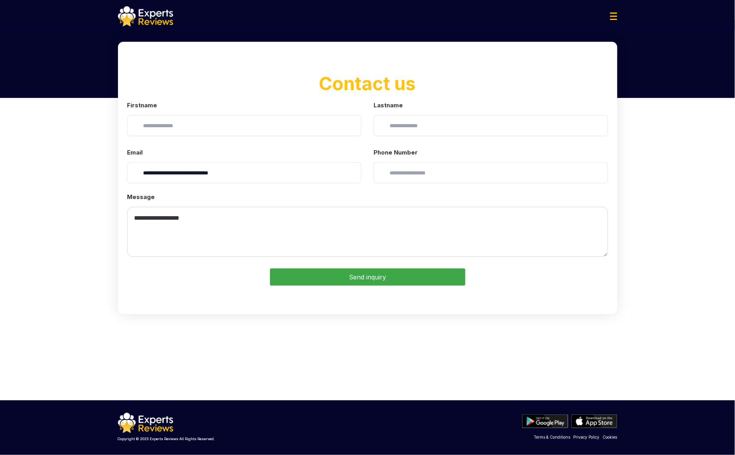
type input "**********"
click at [217, 130] on input "text" at bounding box center [244, 125] width 234 height 21
type input "****"
click at [396, 132] on input "text" at bounding box center [490, 125] width 234 height 21
type input "***"
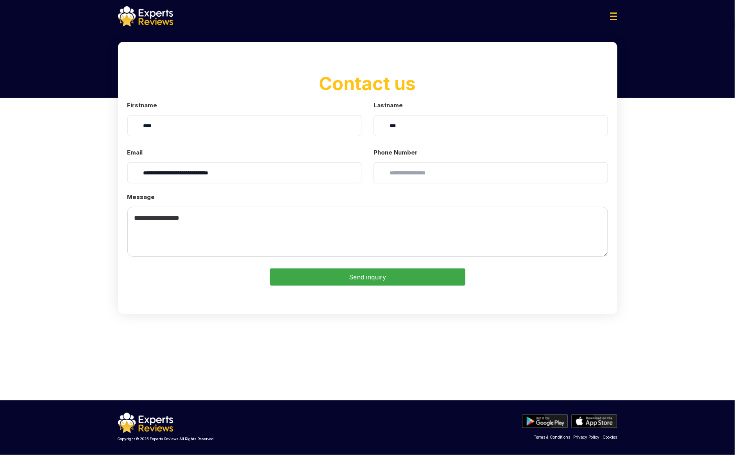
click at [446, 184] on form "**********" at bounding box center [367, 178] width 499 height 273
click at [446, 177] on input "tel" at bounding box center [490, 172] width 234 height 21
type input "**********"
click at [270, 235] on textarea "**********" at bounding box center [367, 232] width 480 height 50
type textarea "**********"
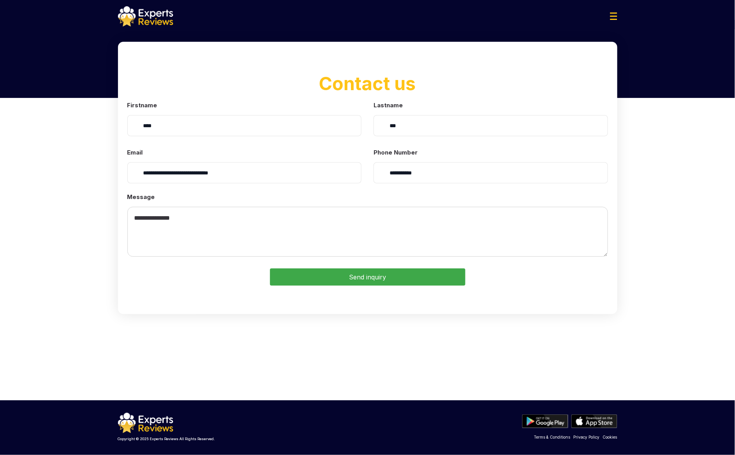
click at [346, 277] on button "Send inquiry" at bounding box center [367, 277] width 195 height 17
click at [242, 223] on textarea "**********" at bounding box center [367, 232] width 480 height 50
drag, startPoint x: 253, startPoint y: 165, endPoint x: 181, endPoint y: 174, distance: 72.4
click at [235, 170] on input "**********" at bounding box center [244, 172] width 234 height 21
click at [139, 170] on input "**********" at bounding box center [244, 172] width 234 height 21
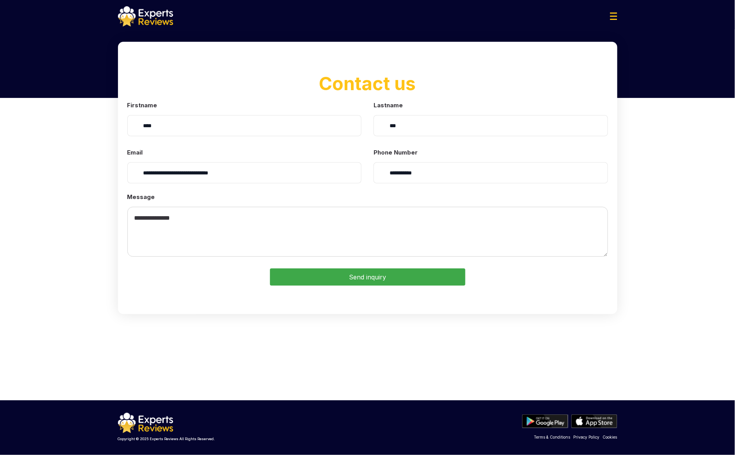
click at [395, 284] on button "Send inquiry" at bounding box center [367, 277] width 195 height 17
click at [252, 174] on input "**********" at bounding box center [244, 172] width 234 height 21
paste input "email"
type input "**********"
click at [343, 286] on button "Send inquiry" at bounding box center [367, 277] width 195 height 17
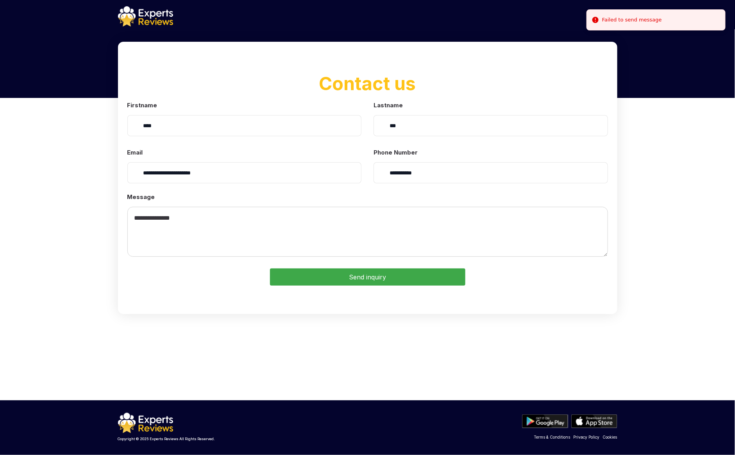
click at [147, 24] on img at bounding box center [145, 16] width 55 height 20
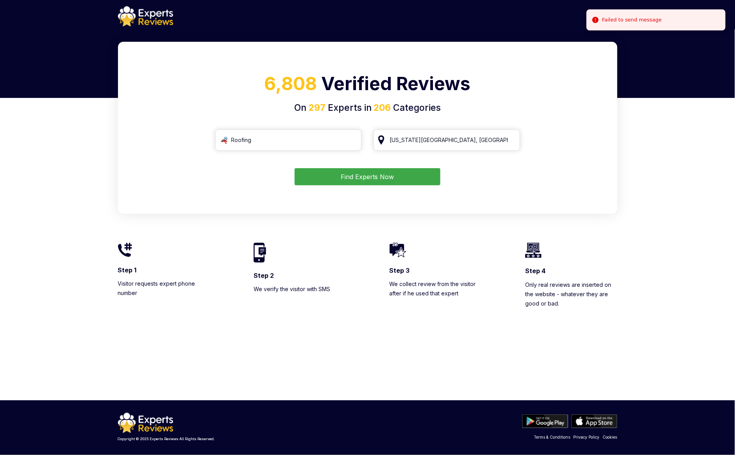
click at [706, 22] on li "Failed to send message" at bounding box center [655, 19] width 139 height 21
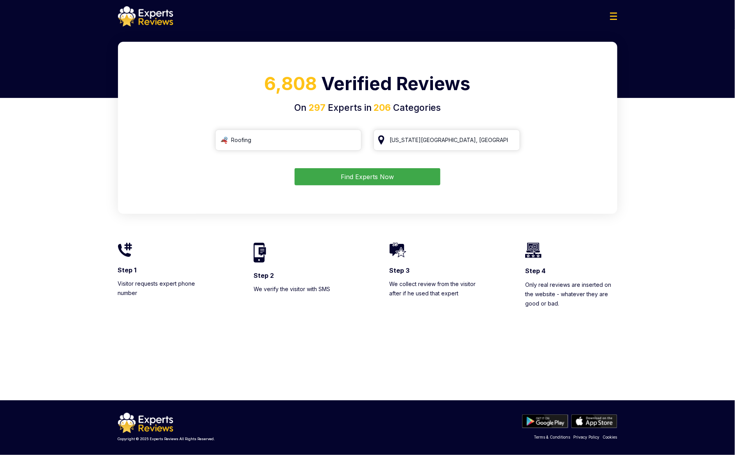
click at [664, 165] on div "6,808 Verified Reviews On 297 Experts in 206 Categories Roofing [US_STATE][GEOG…" at bounding box center [367, 197] width 735 height 310
